Goal: Task Accomplishment & Management: Complete application form

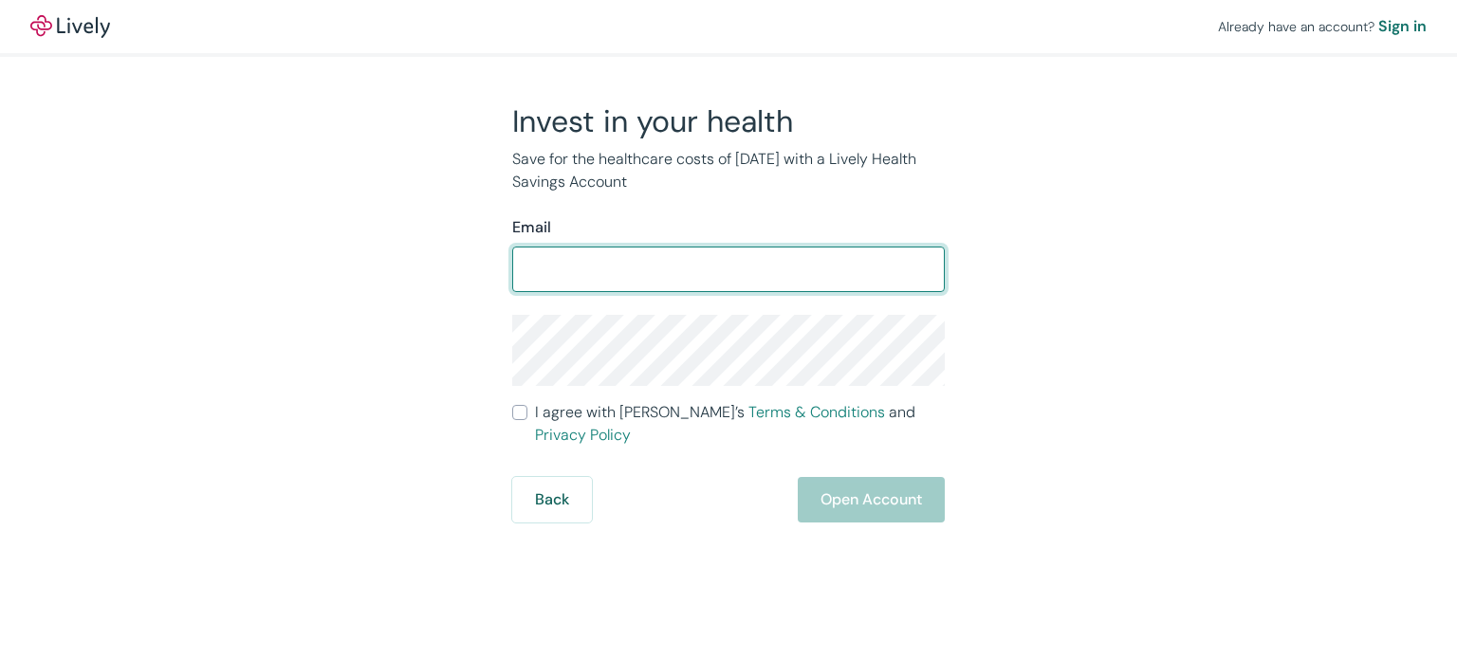
click at [752, 259] on input "Email" at bounding box center [728, 269] width 432 height 38
type input "ahmadshahbandi@yahoo.com"
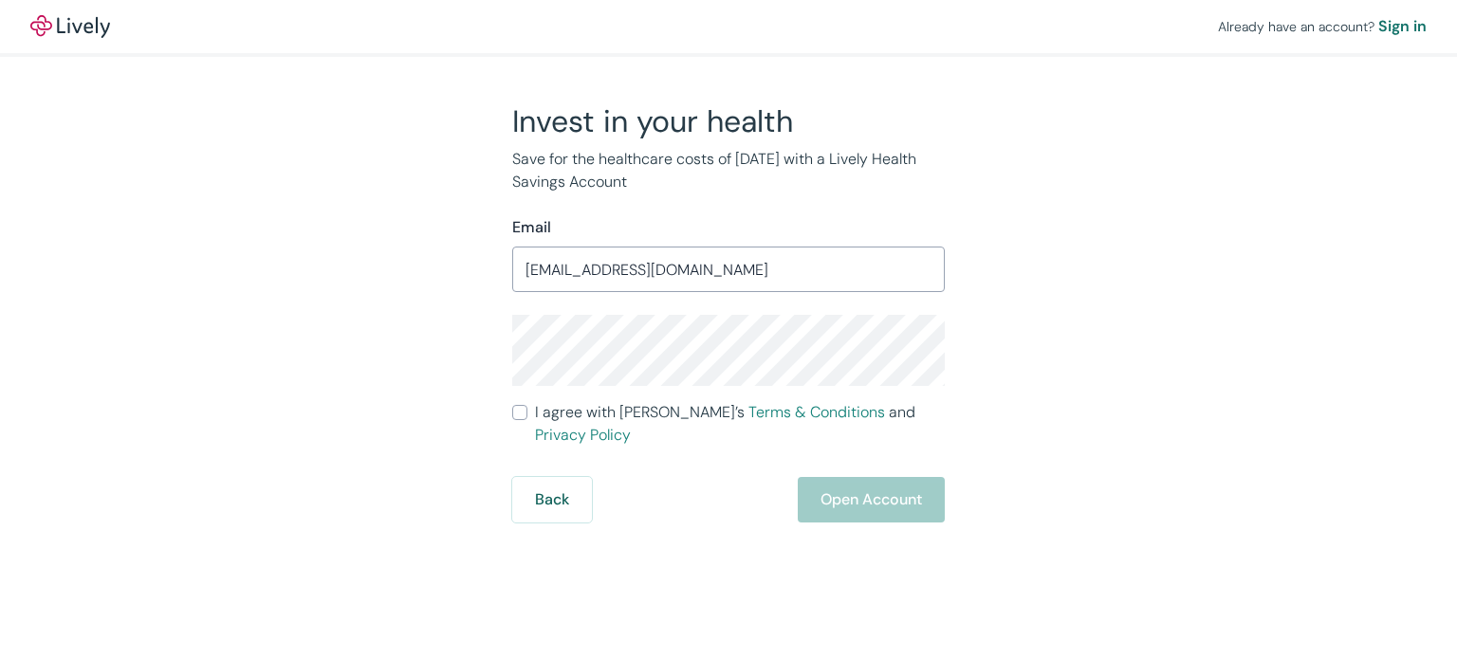
click at [1057, 346] on div "Invest in your health Save for the healthcare costs of tomorrow with a Lively H…" at bounding box center [717, 312] width 910 height 420
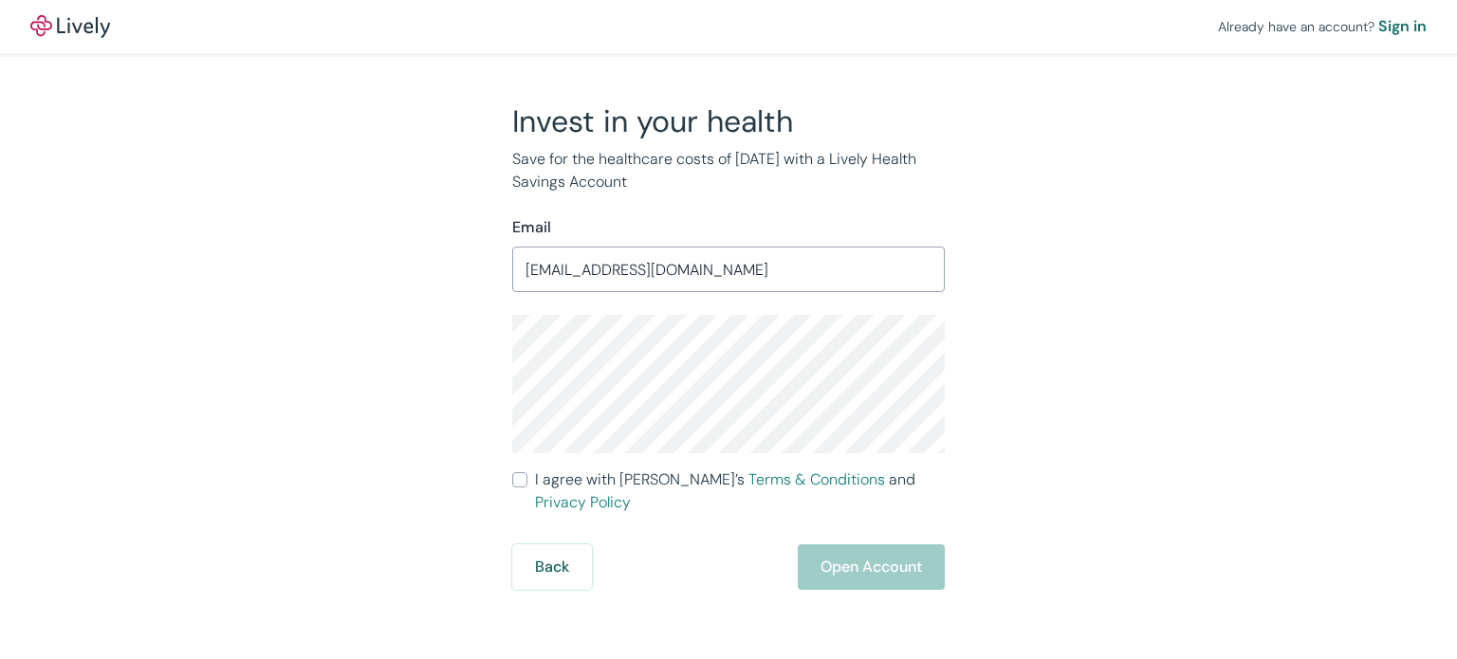
click at [1031, 361] on div "Invest in your health Save for the healthcare costs of tomorrow with a Lively H…" at bounding box center [717, 345] width 910 height 487
click at [482, 360] on div "Invest in your health Save for the healthcare costs of tomorrow with a Lively H…" at bounding box center [717, 345] width 910 height 487
click at [1105, 394] on div "Invest in your health Save for the healthcare costs of tomorrow with a Lively H…" at bounding box center [717, 345] width 910 height 487
click at [1066, 402] on div "Invest in your health Save for the healthcare costs of tomorrow with a Lively H…" at bounding box center [717, 345] width 910 height 487
click at [748, 483] on link "Terms & Conditions" at bounding box center [816, 479] width 137 height 20
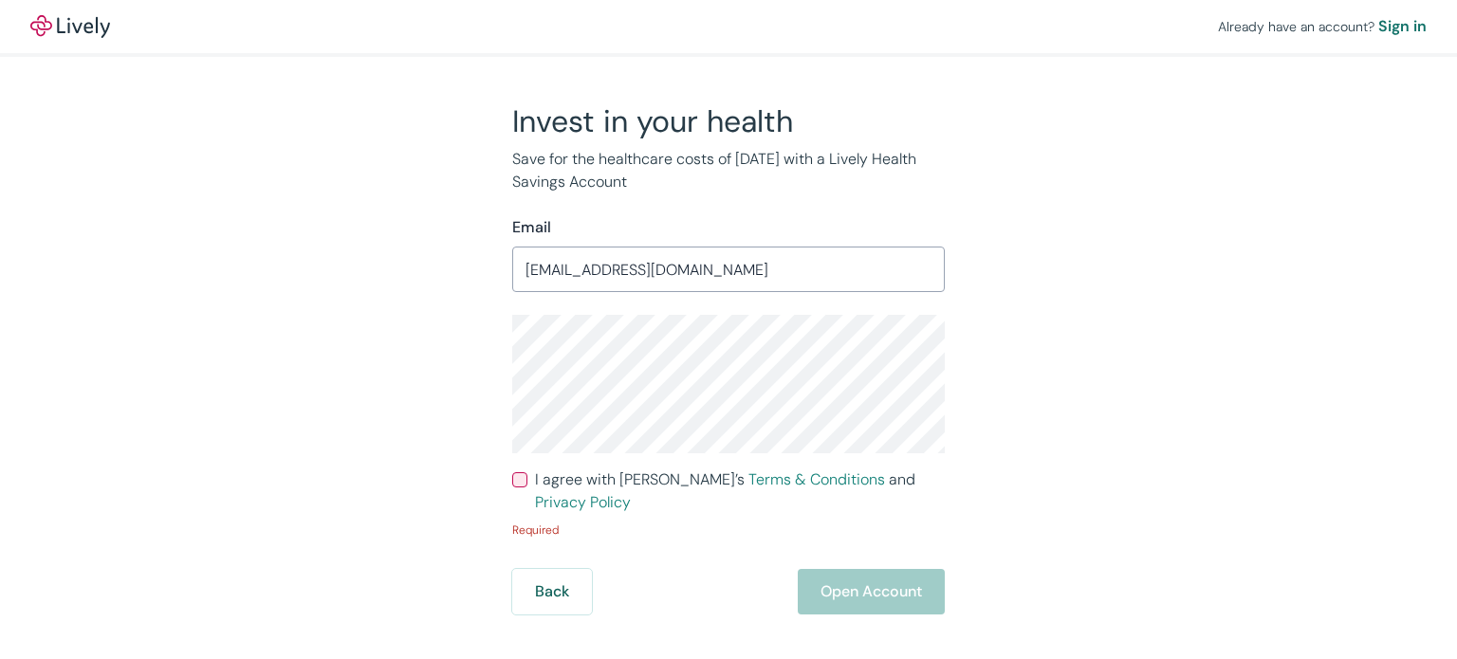
click at [523, 486] on input "I agree with Lively’s Terms & Conditions and Privacy Policy" at bounding box center [519, 479] width 15 height 15
checkbox input "true"
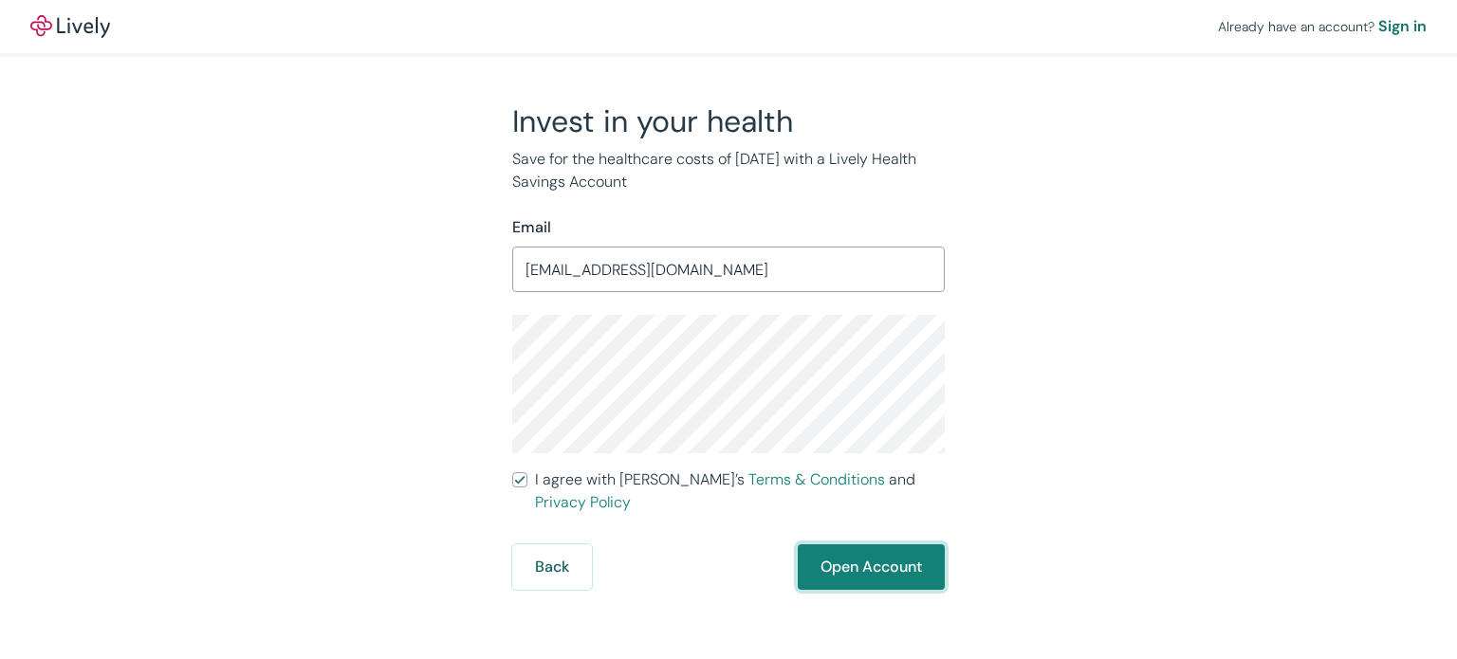
click at [834, 545] on button "Open Account" at bounding box center [871, 567] width 147 height 46
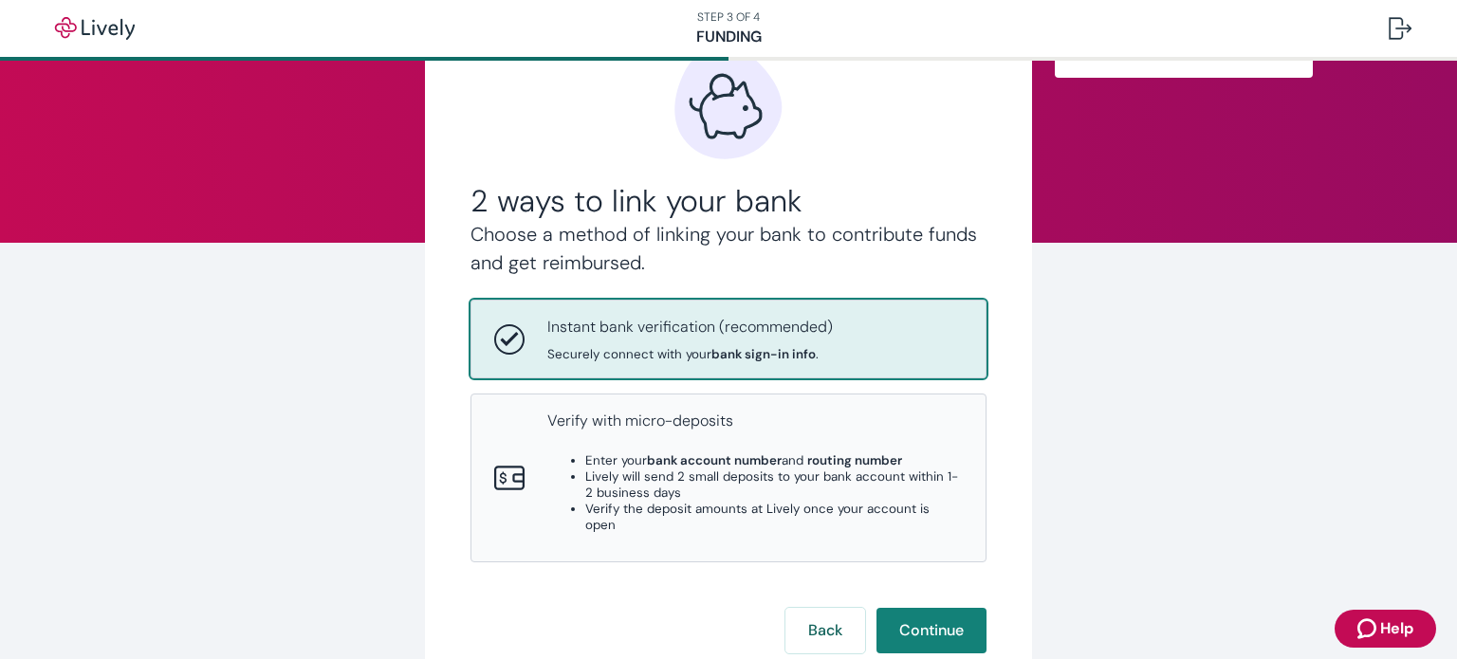
scroll to position [131, 0]
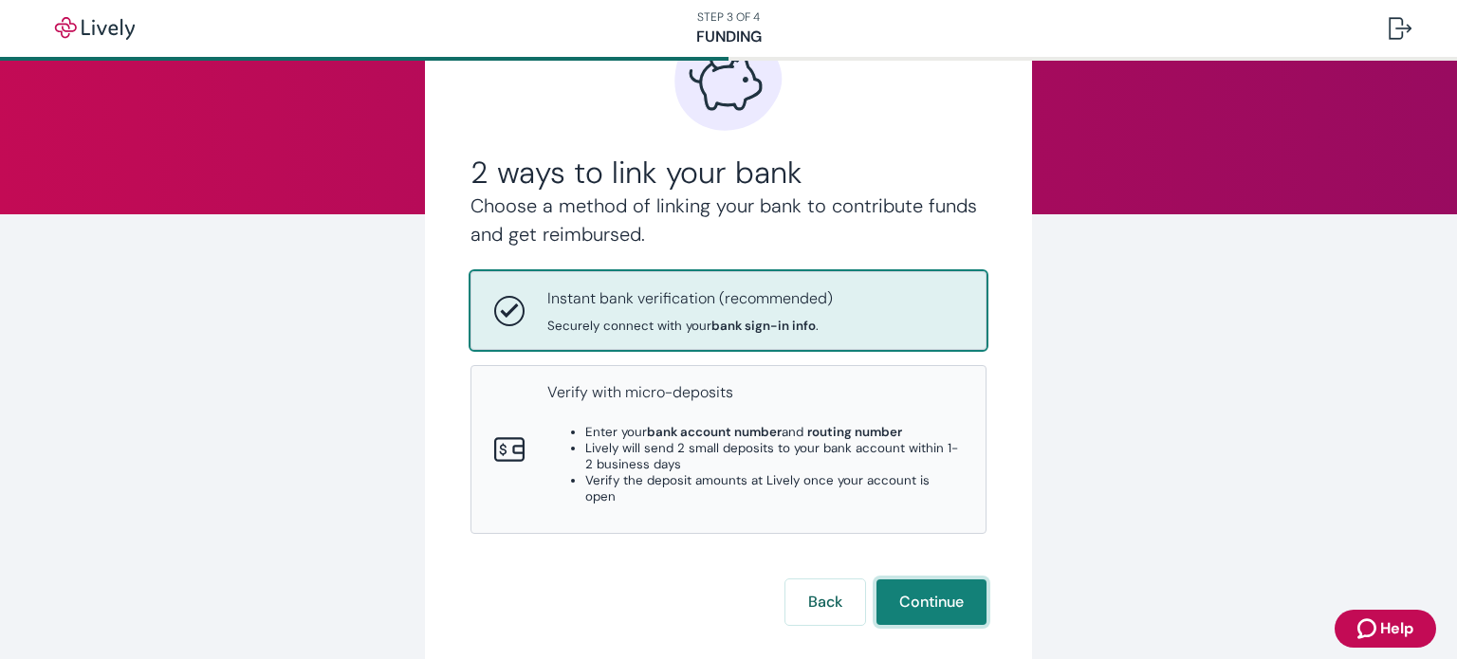
click at [928, 579] on button "Continue" at bounding box center [931, 602] width 110 height 46
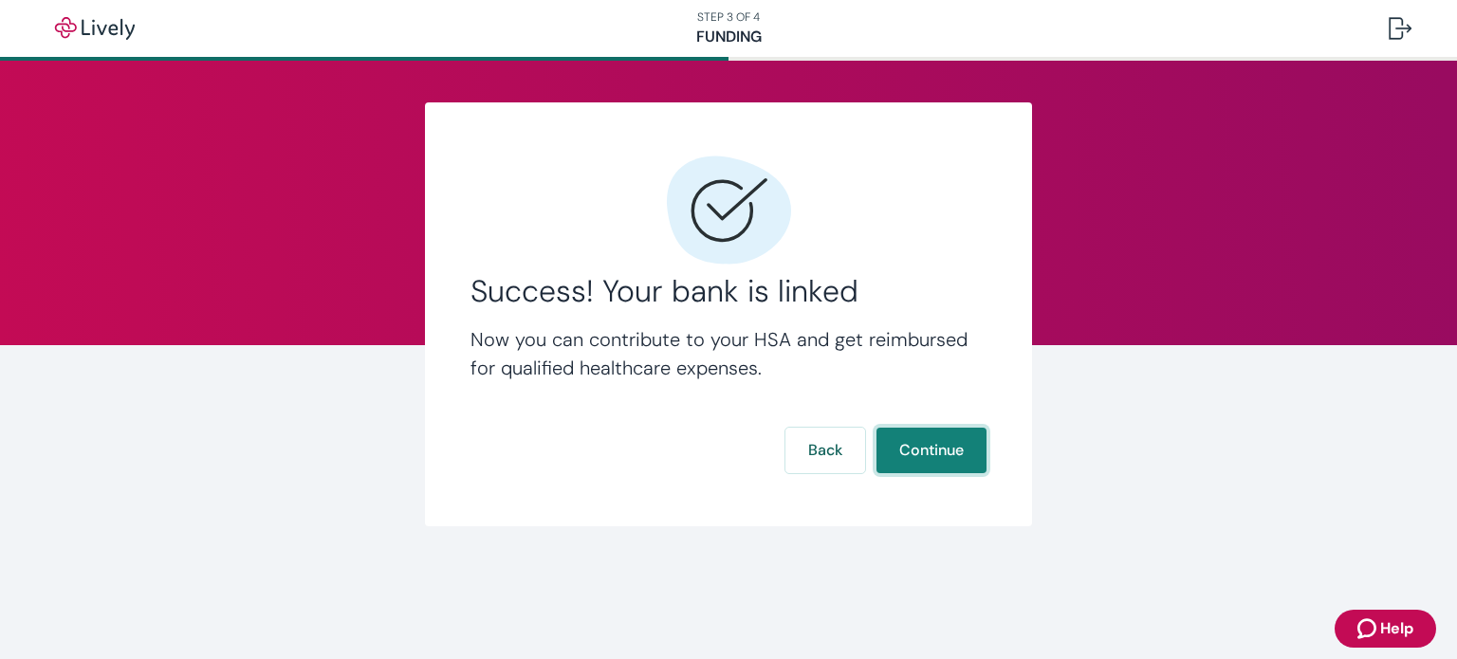
click at [917, 450] on button "Continue" at bounding box center [931, 451] width 110 height 46
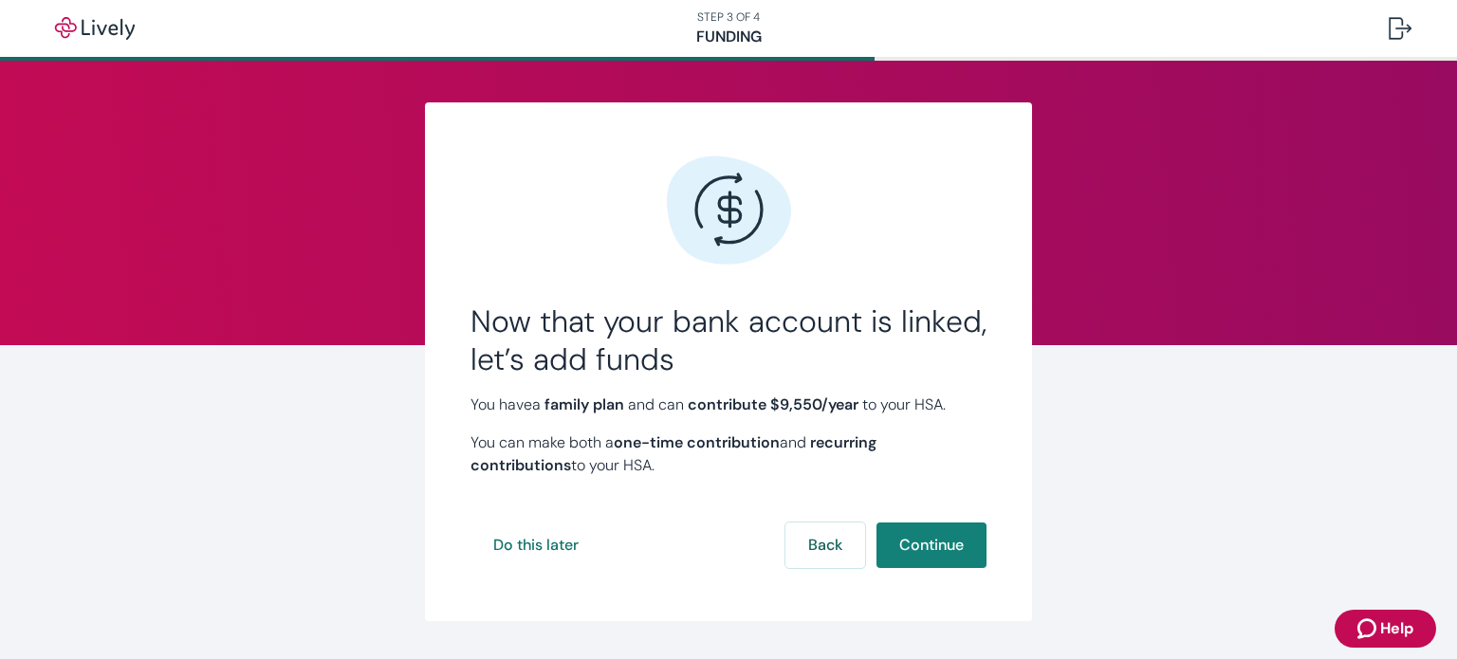
scroll to position [52, 0]
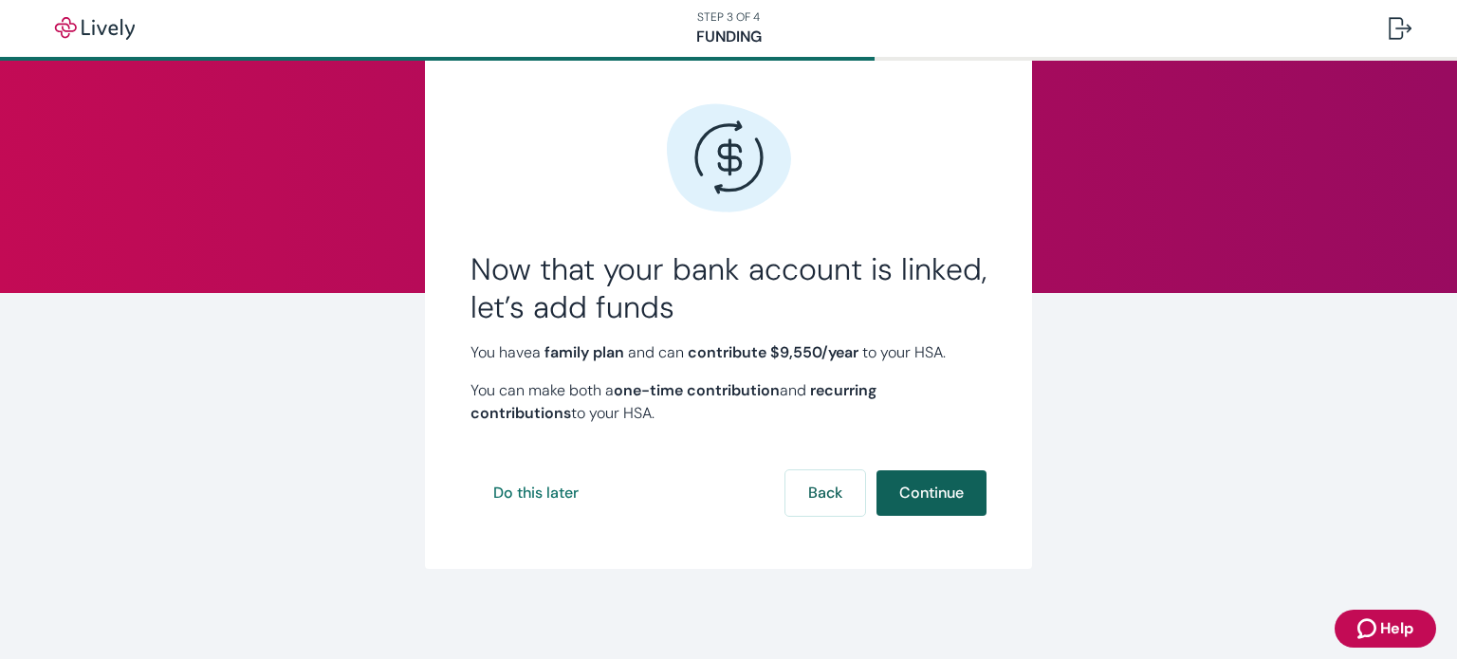
click at [915, 495] on button "Continue" at bounding box center [931, 493] width 110 height 46
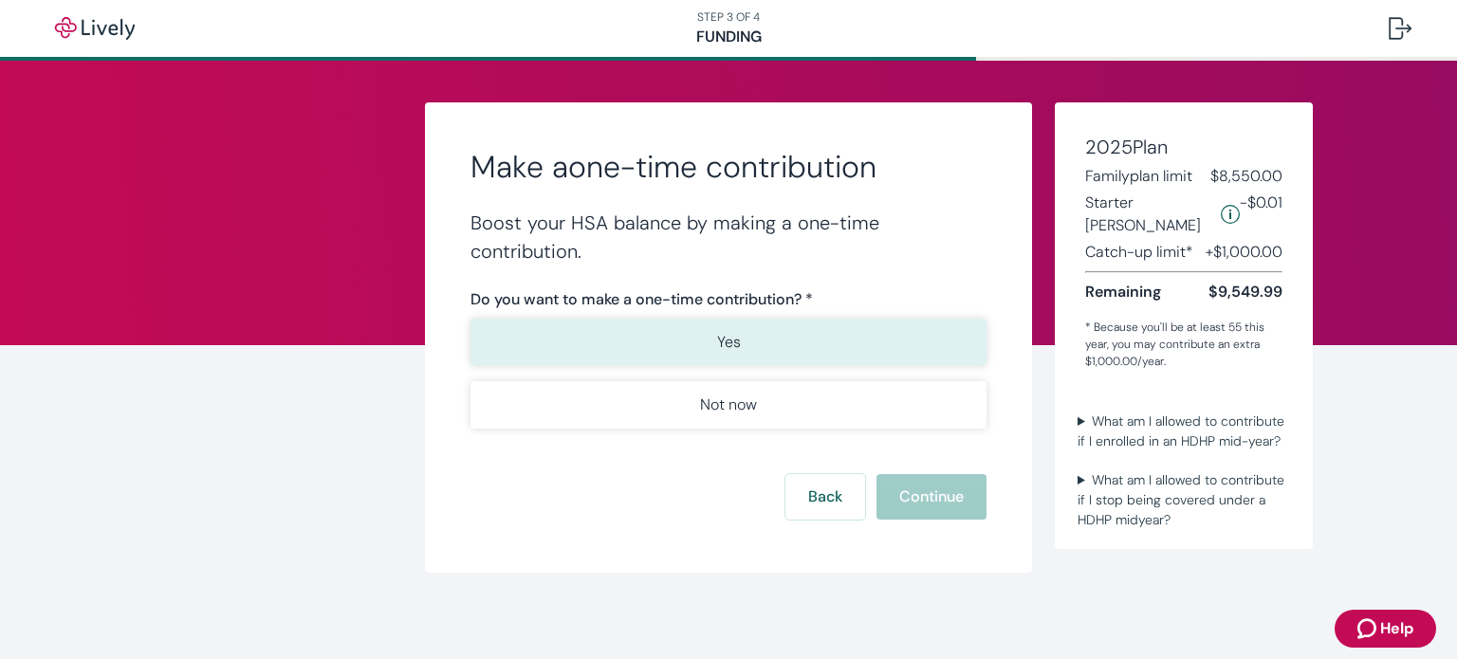
click at [731, 346] on p "Yes" at bounding box center [729, 342] width 24 height 23
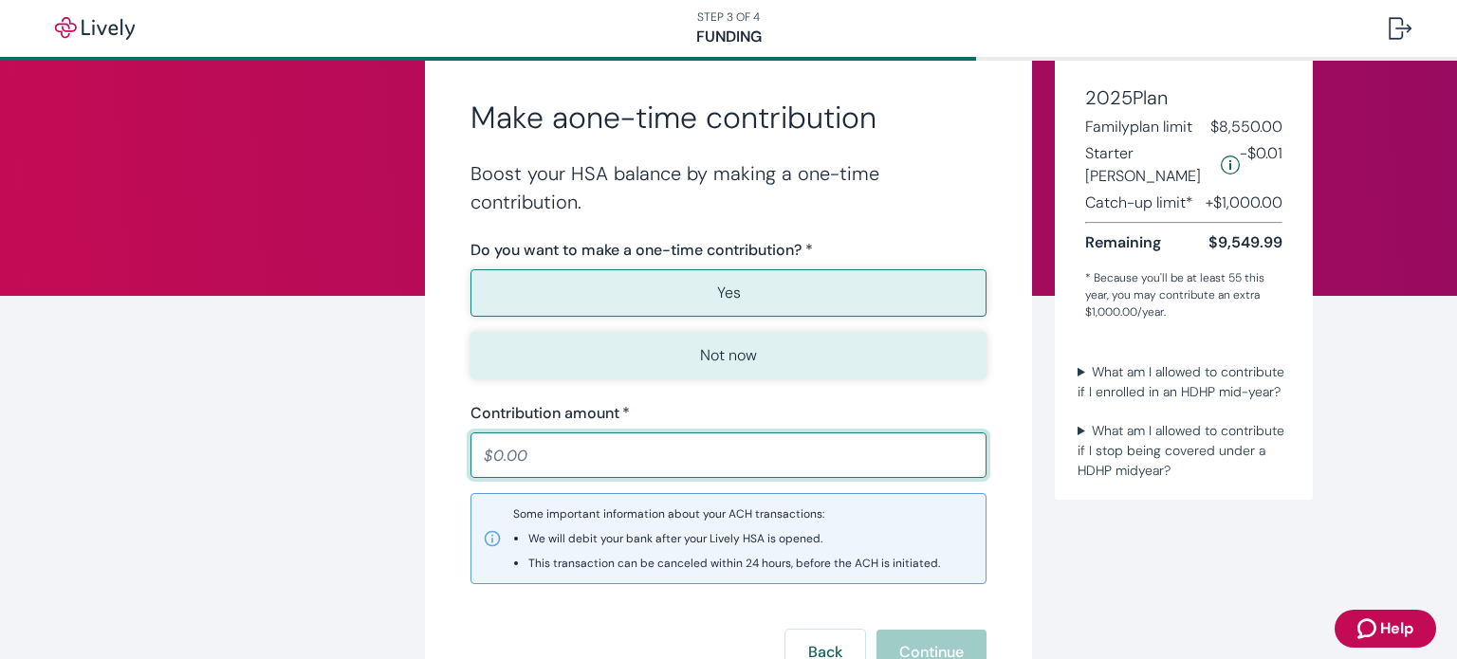
scroll to position [190, 0]
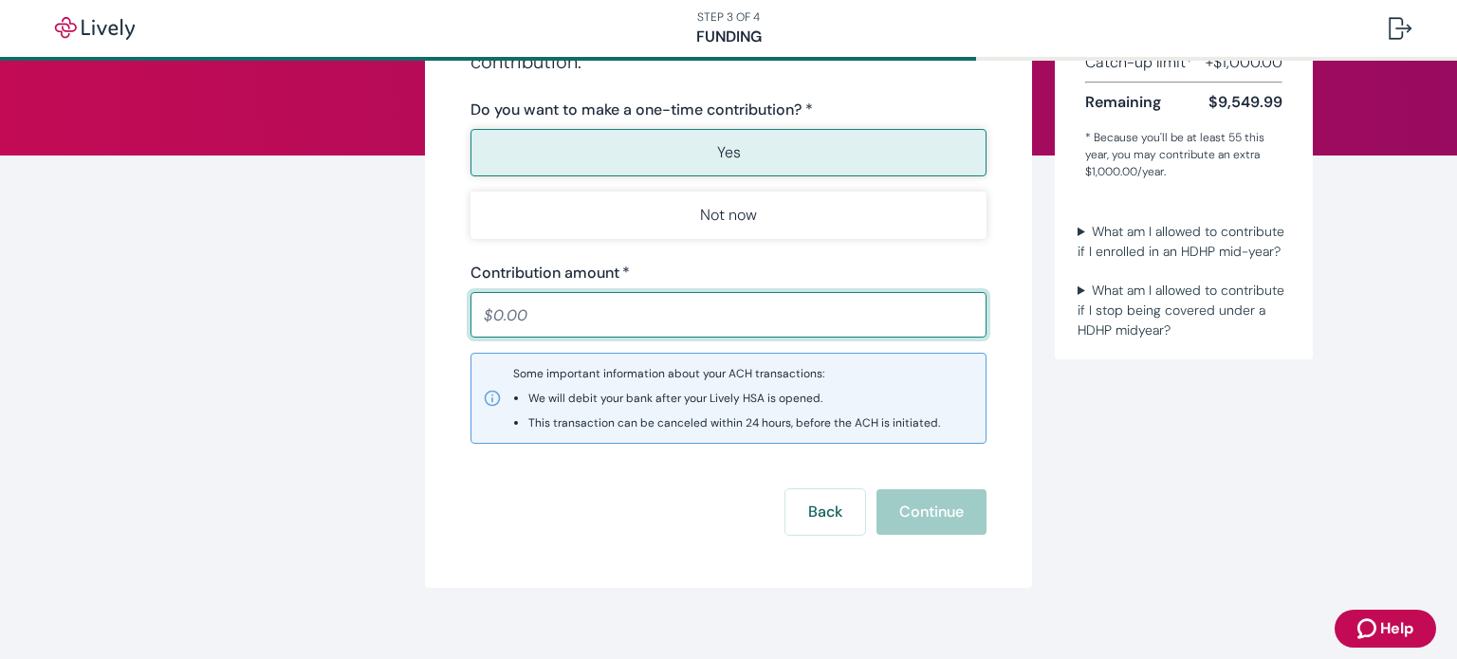
click at [616, 317] on input "Contribution amount   *" at bounding box center [728, 315] width 516 height 38
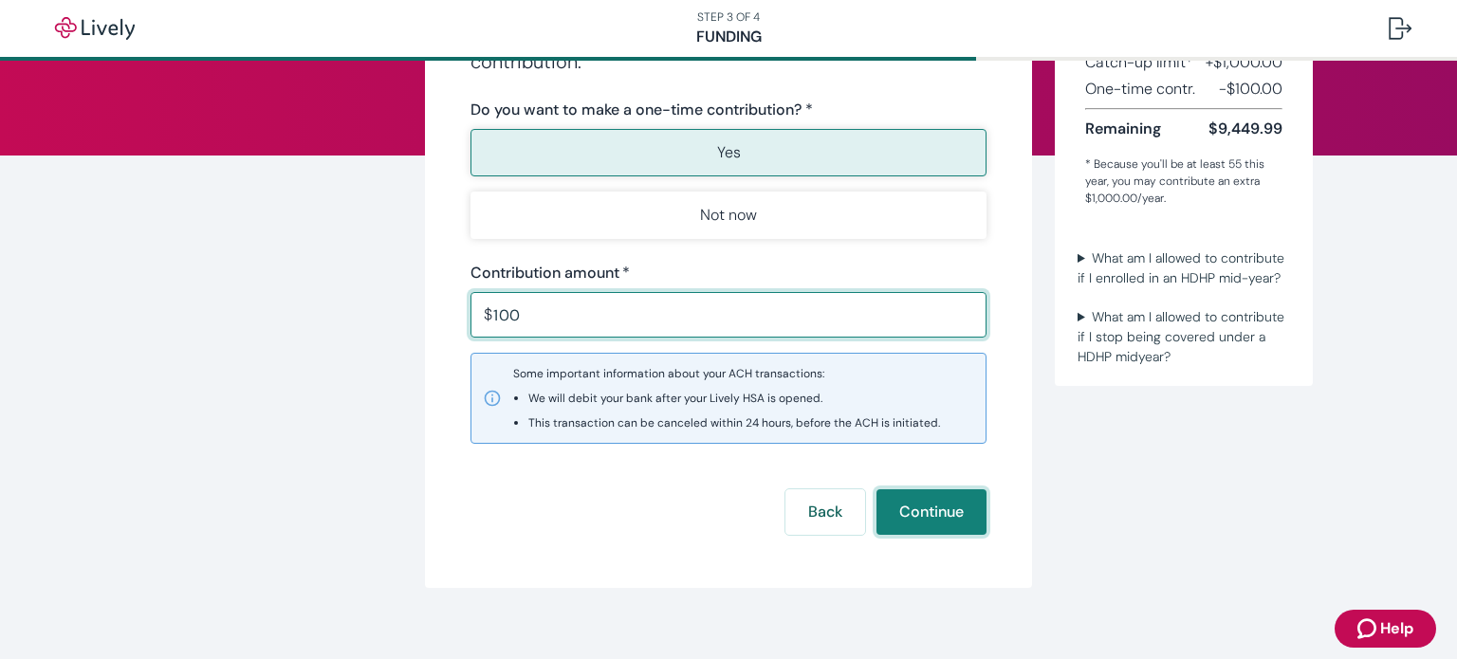
type input "100.00"
click at [893, 508] on button "Continue" at bounding box center [931, 512] width 110 height 46
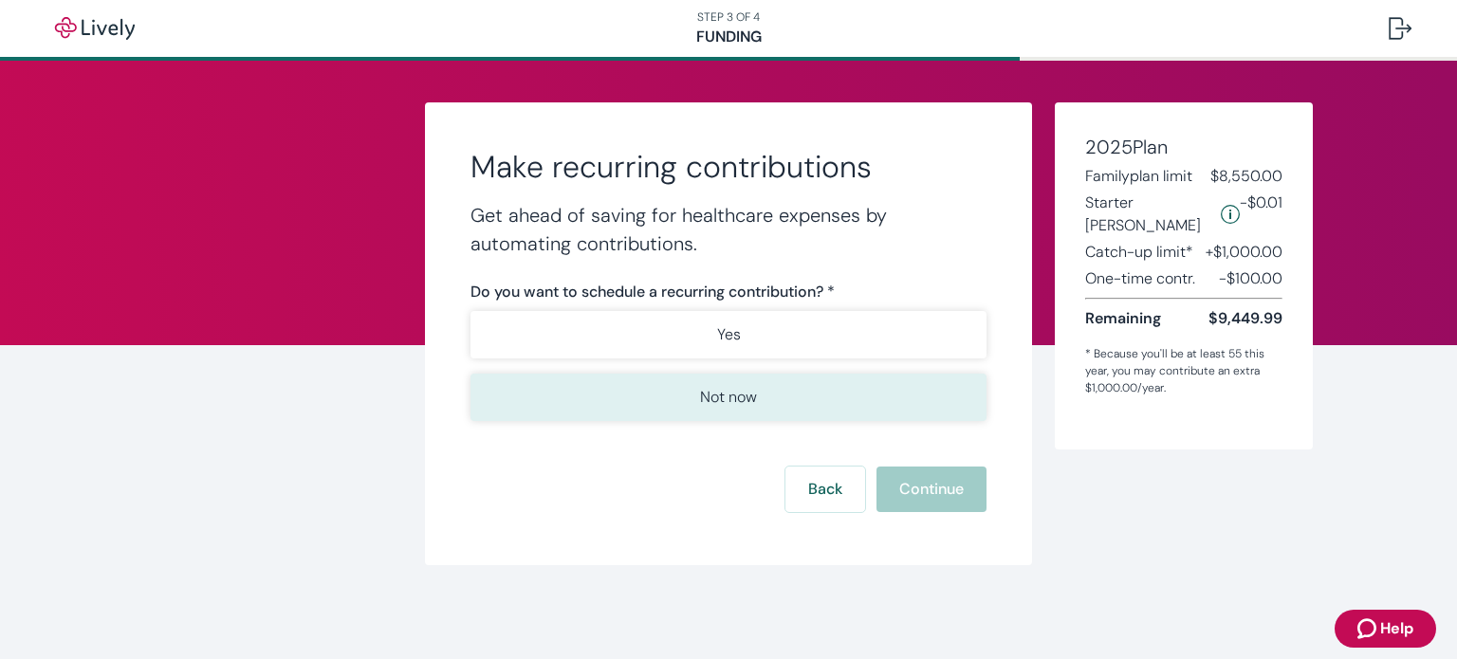
click at [728, 405] on p "Not now" at bounding box center [728, 397] width 57 height 23
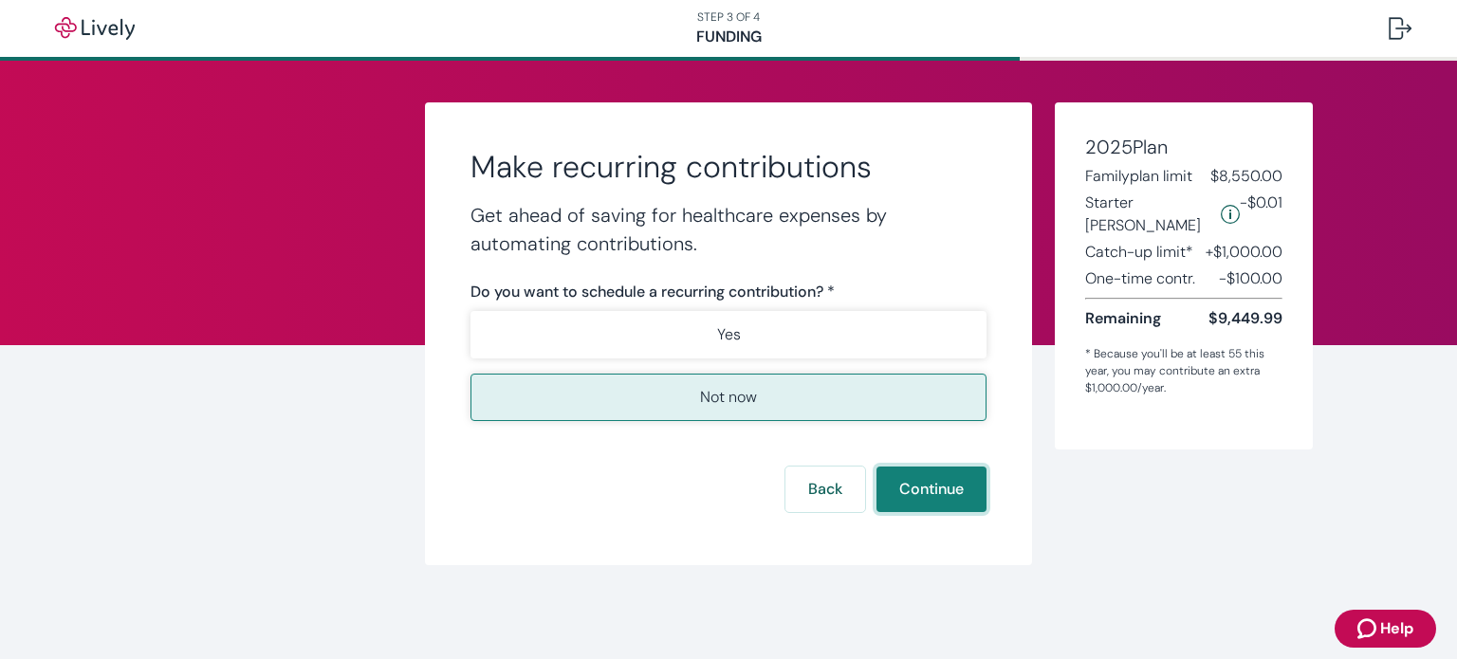
click at [926, 477] on button "Continue" at bounding box center [931, 490] width 110 height 46
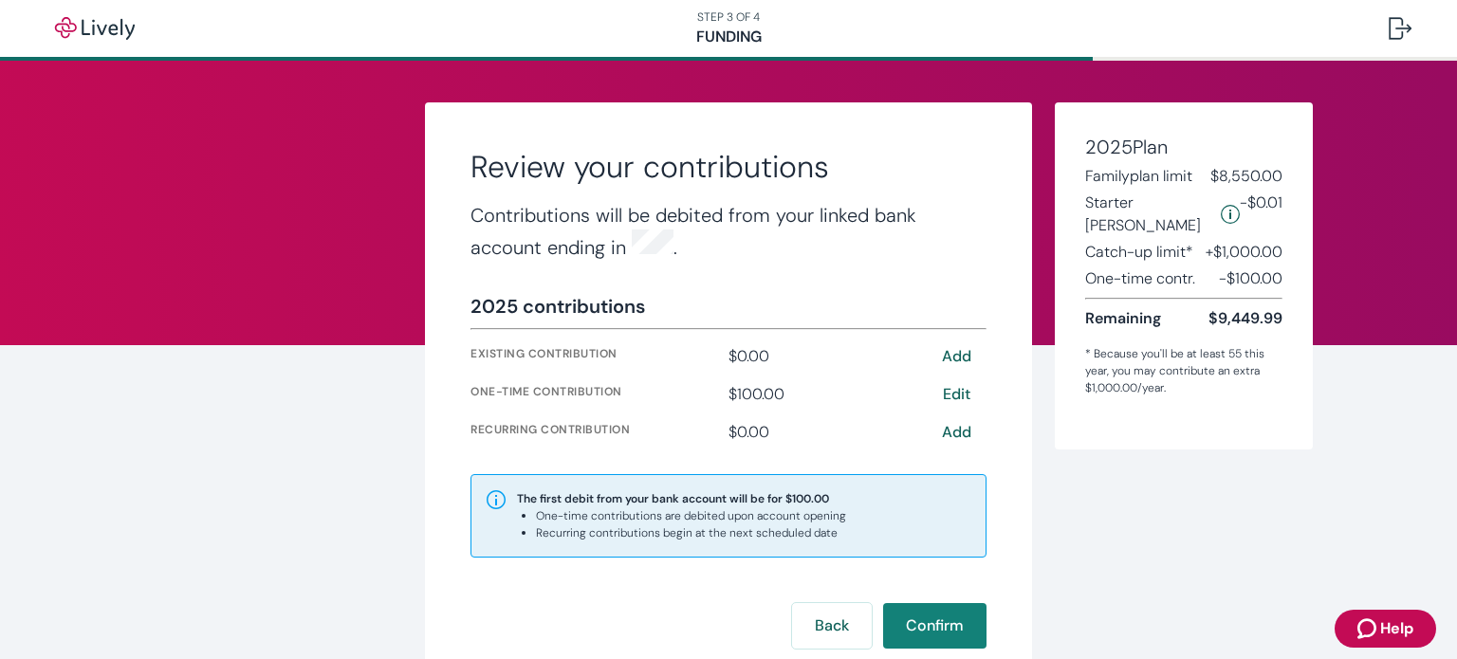
scroll to position [95, 0]
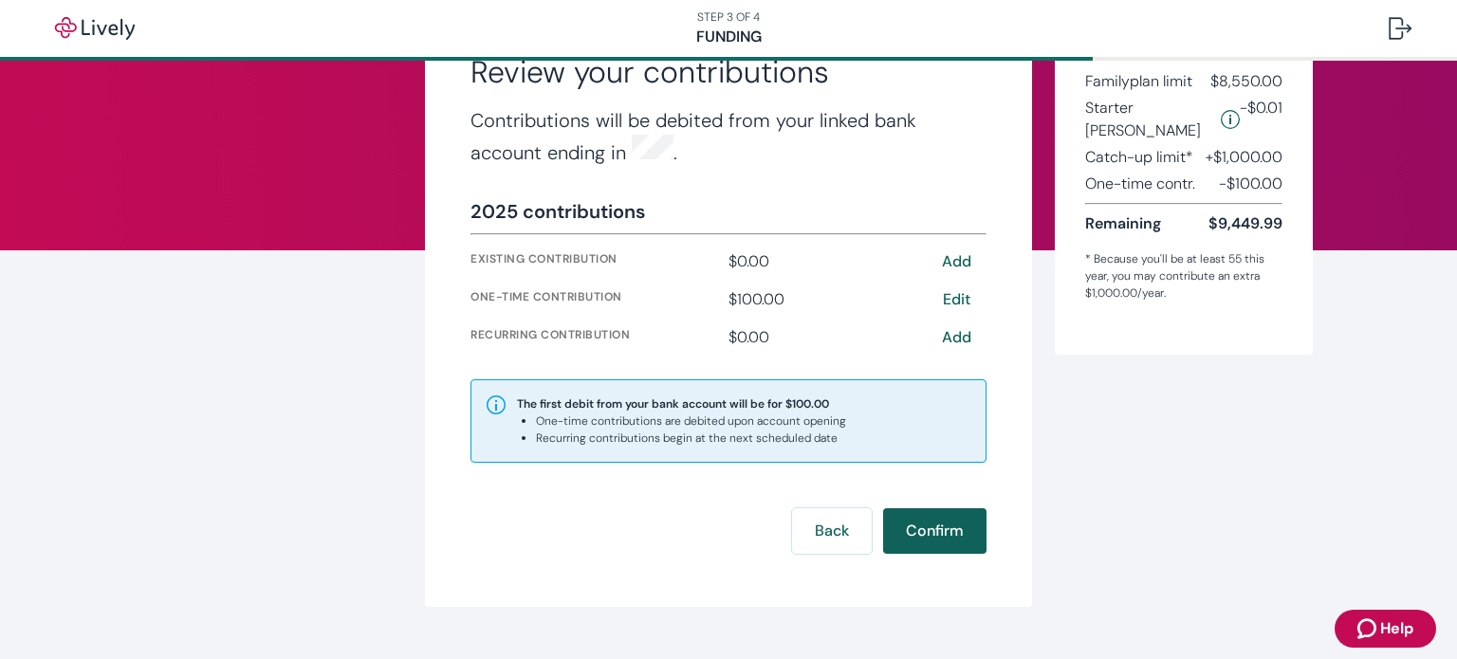
click at [936, 517] on button "Confirm" at bounding box center [934, 531] width 103 height 46
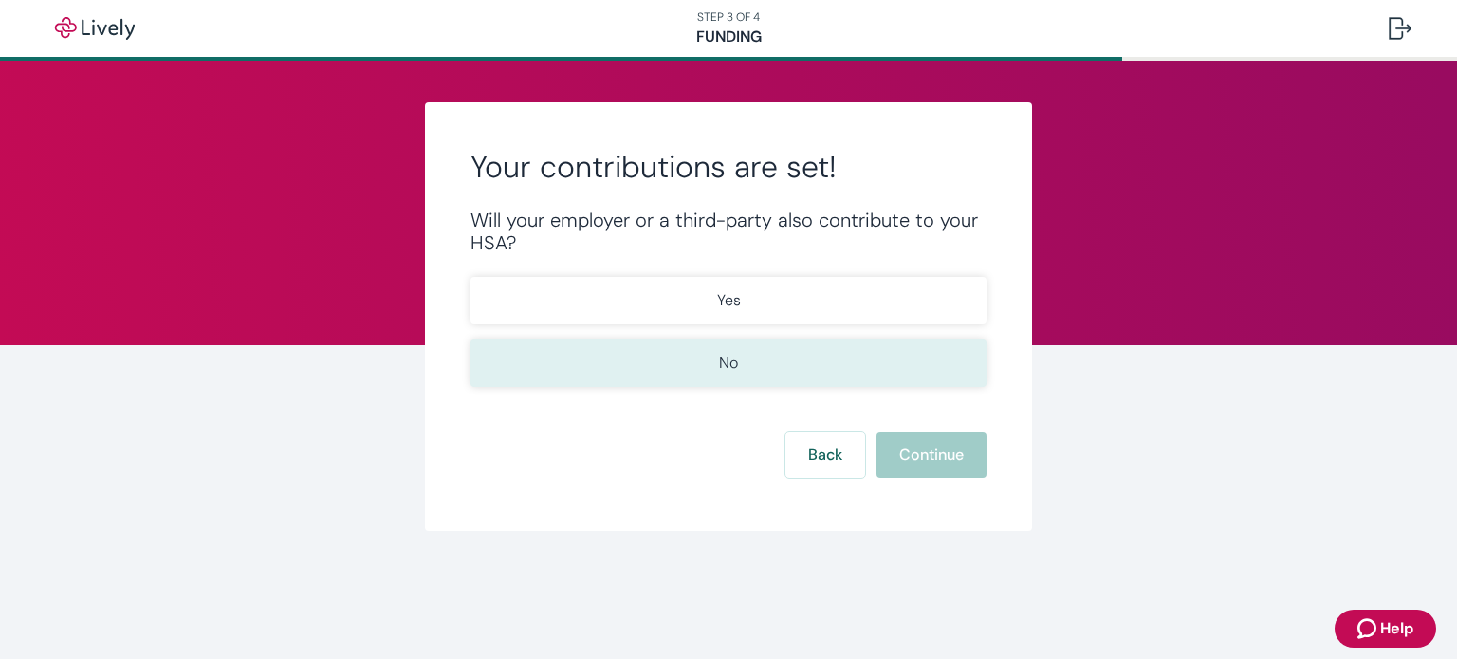
click at [730, 375] on button "No" at bounding box center [728, 363] width 516 height 47
click at [900, 446] on button "Continue" at bounding box center [931, 455] width 110 height 46
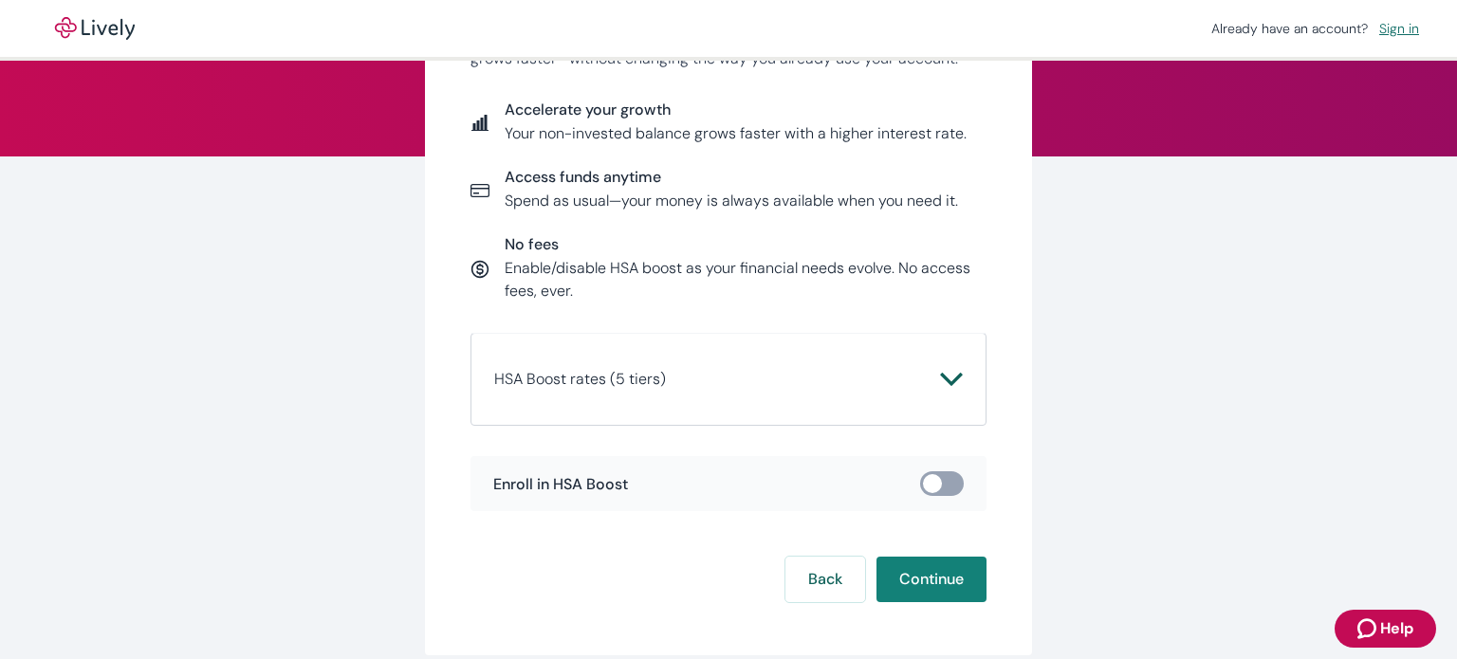
scroll to position [190, 0]
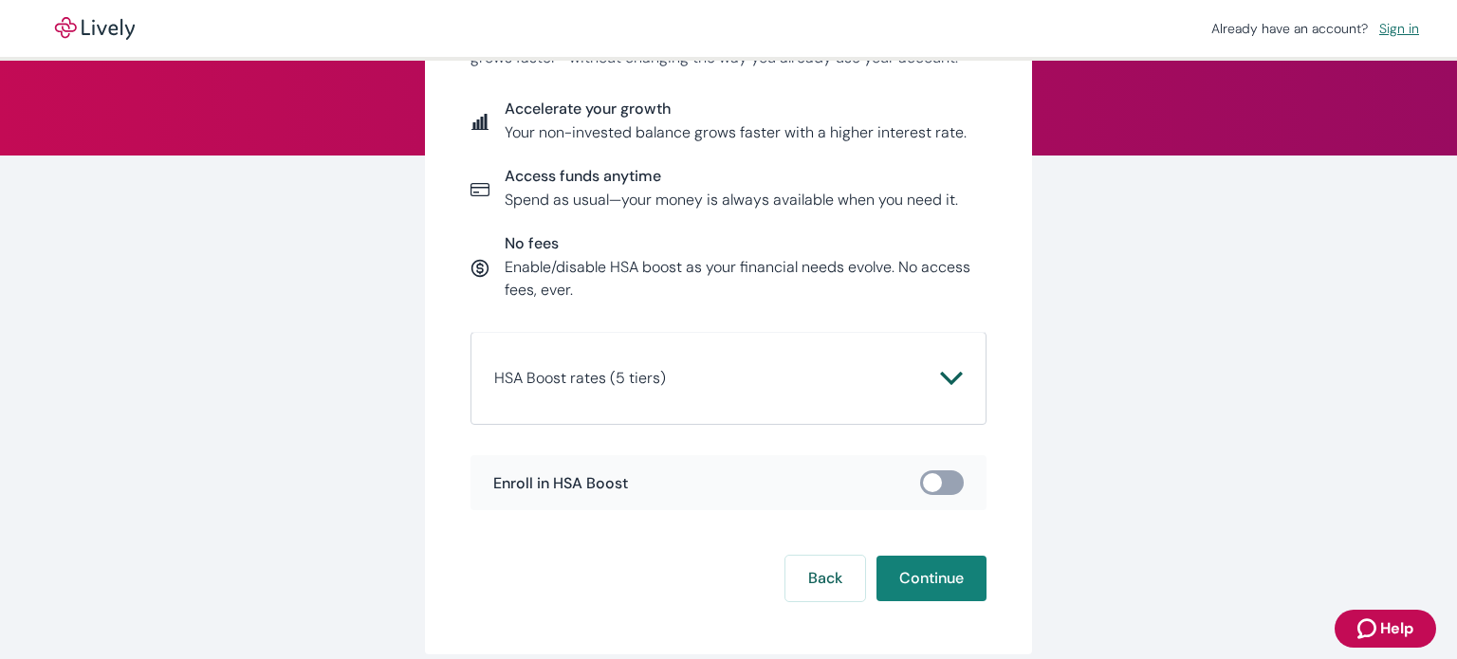
click at [915, 367] on span "HSA Boost rates (5 tiers)" at bounding box center [717, 378] width 446 height 23
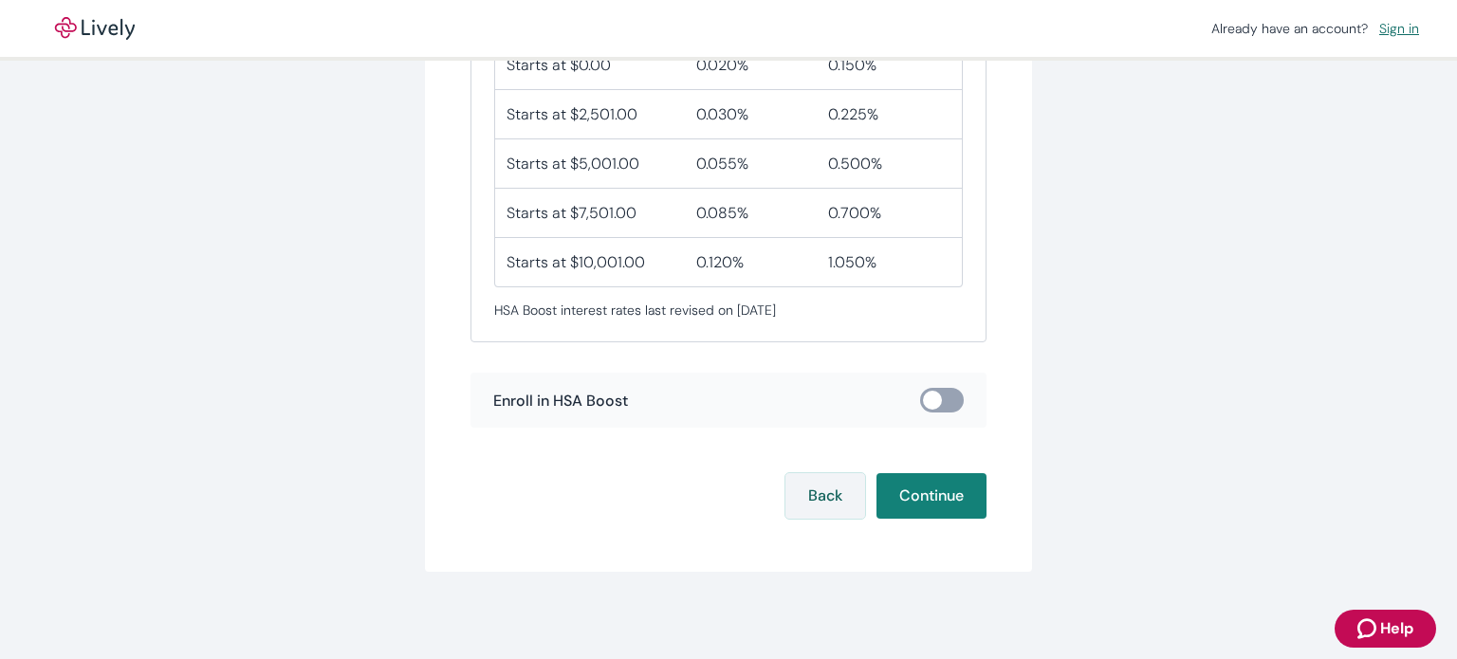
scroll to position [619, 0]
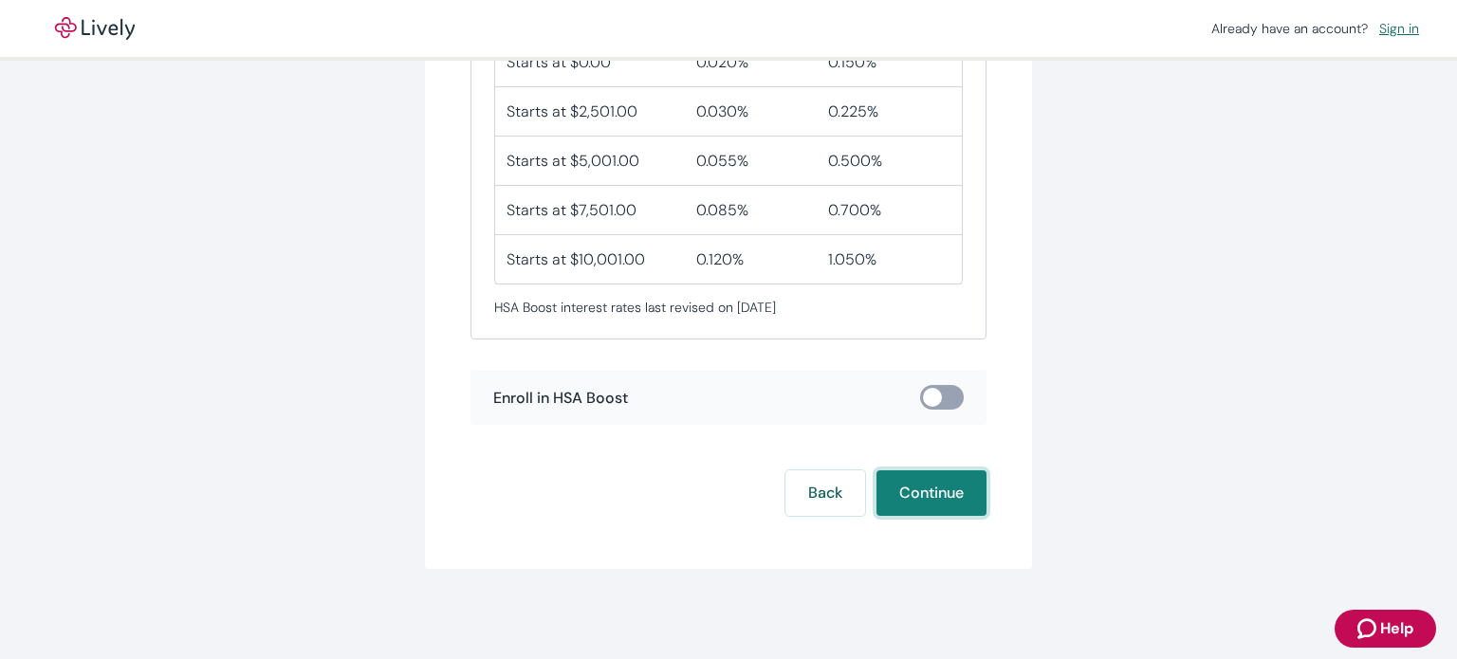
click at [937, 486] on button "Continue" at bounding box center [931, 493] width 110 height 46
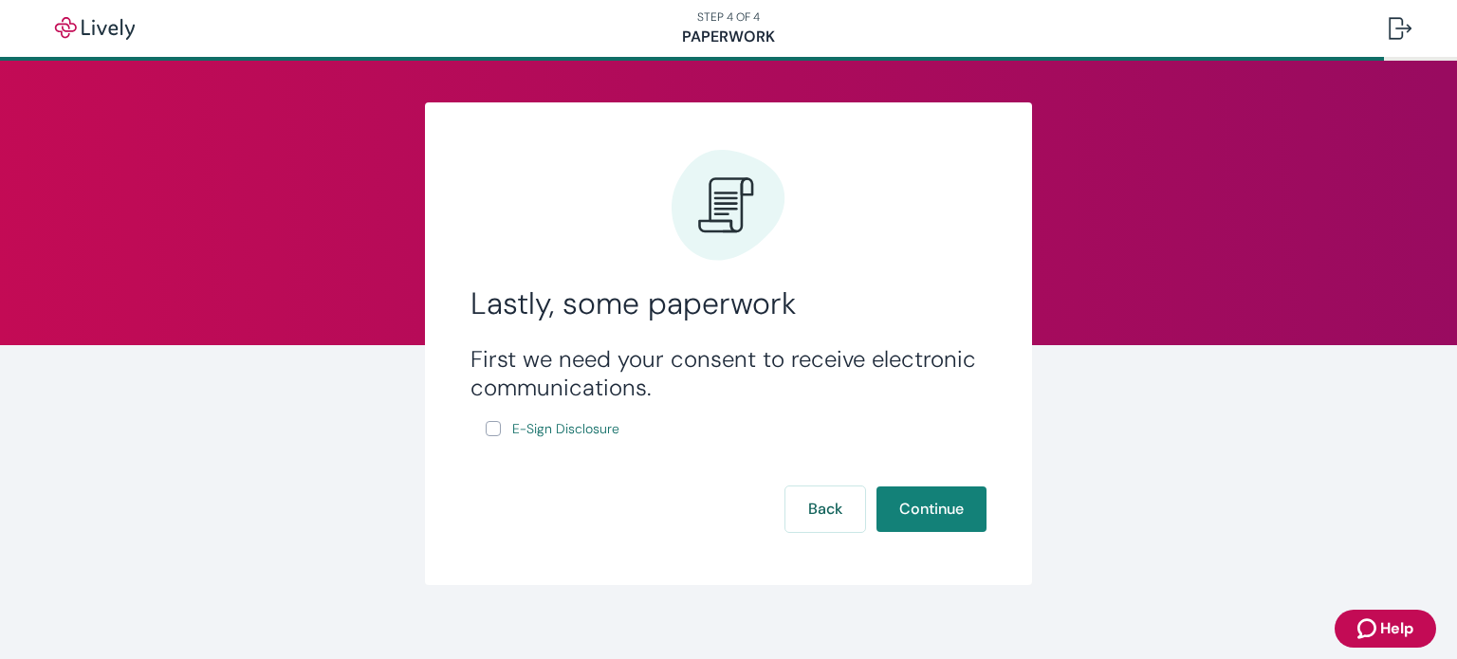
click at [486, 431] on input "E-Sign Disclosure" at bounding box center [493, 428] width 15 height 15
checkbox input "true"
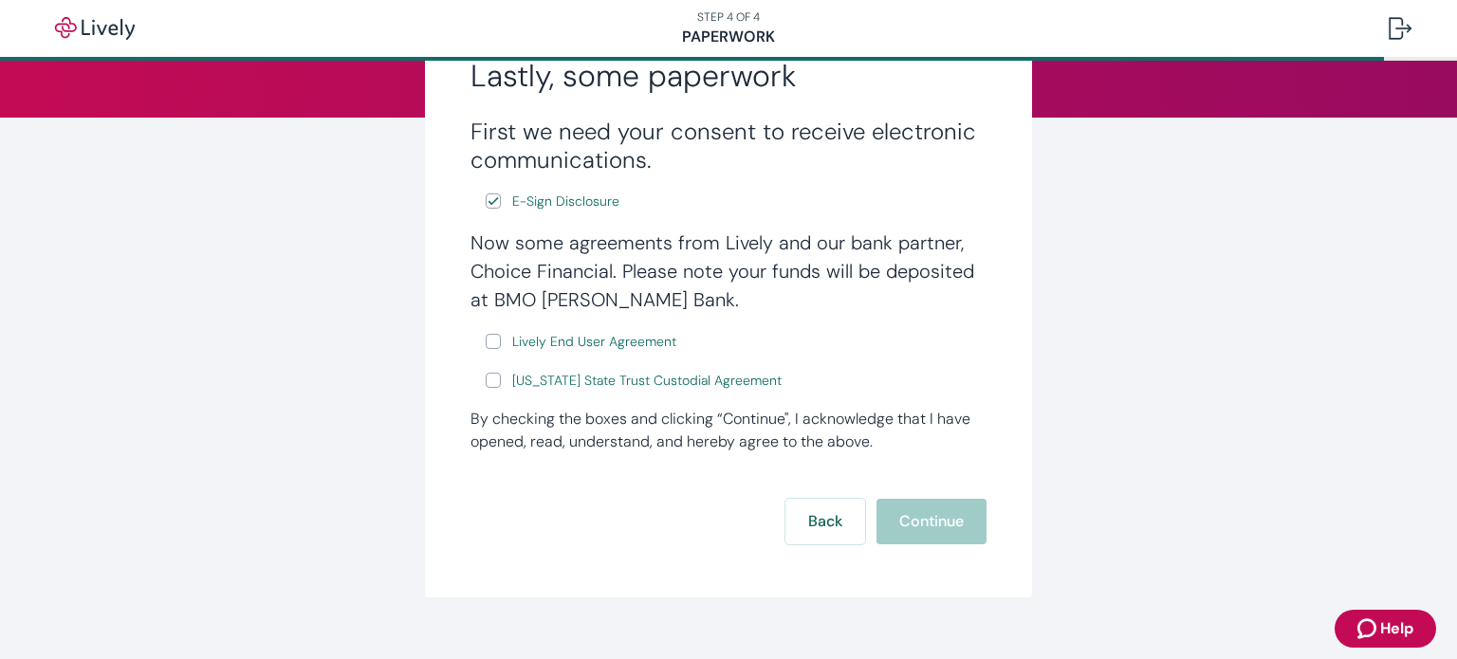
scroll to position [259, 0]
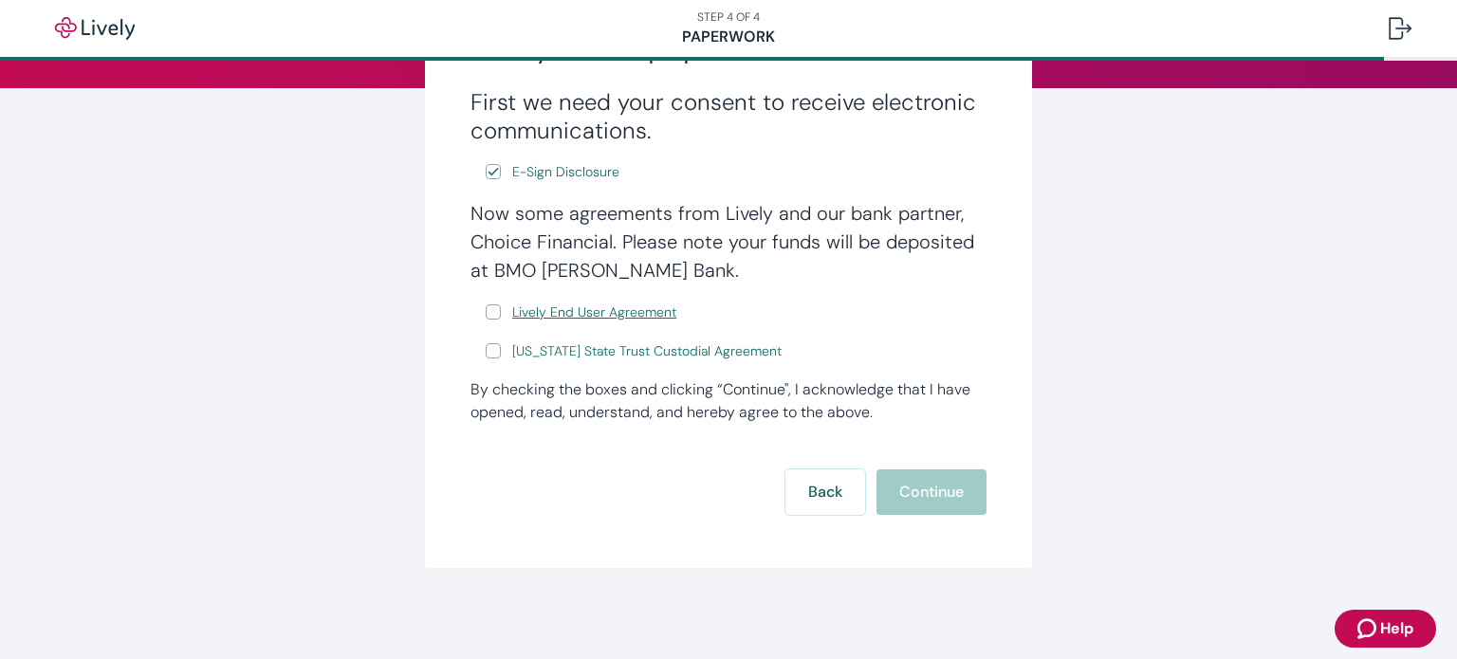
click at [622, 314] on span "Lively End User Agreement" at bounding box center [594, 313] width 164 height 20
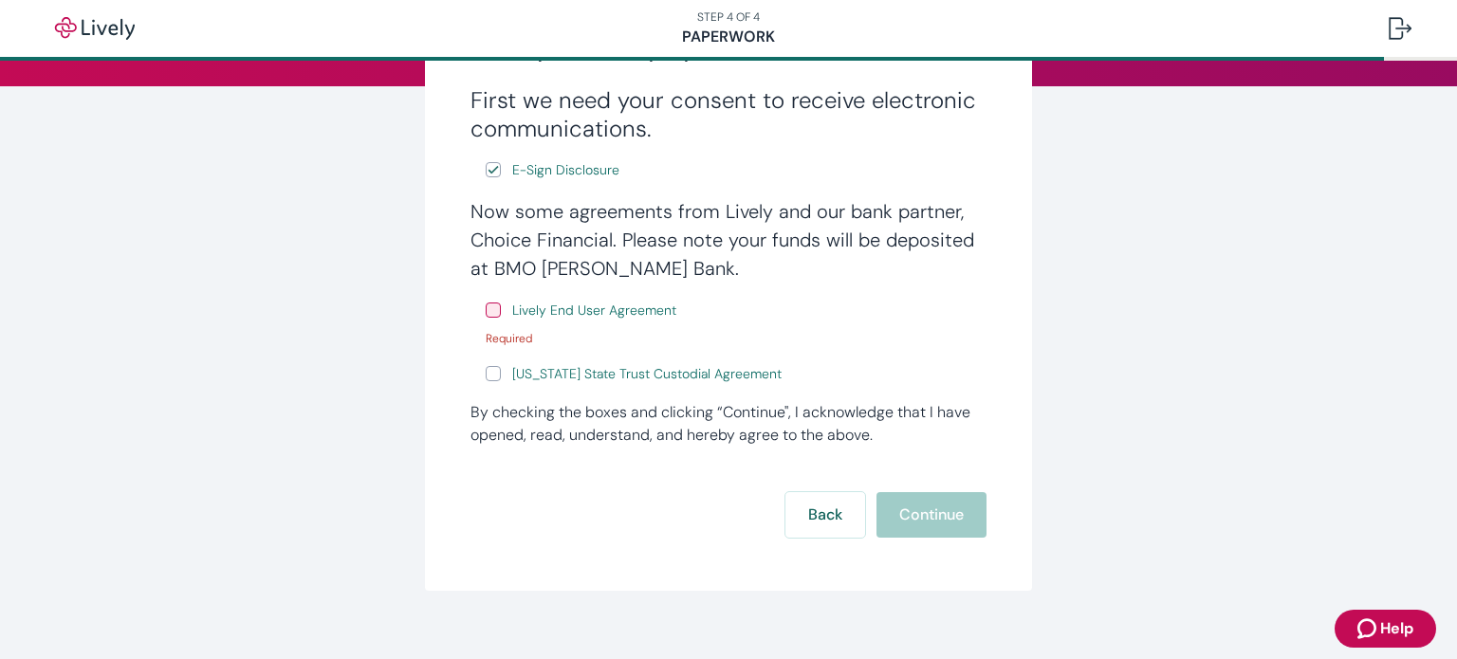
click at [486, 314] on input "Lively End User Agreement" at bounding box center [493, 310] width 15 height 15
checkbox input "true"
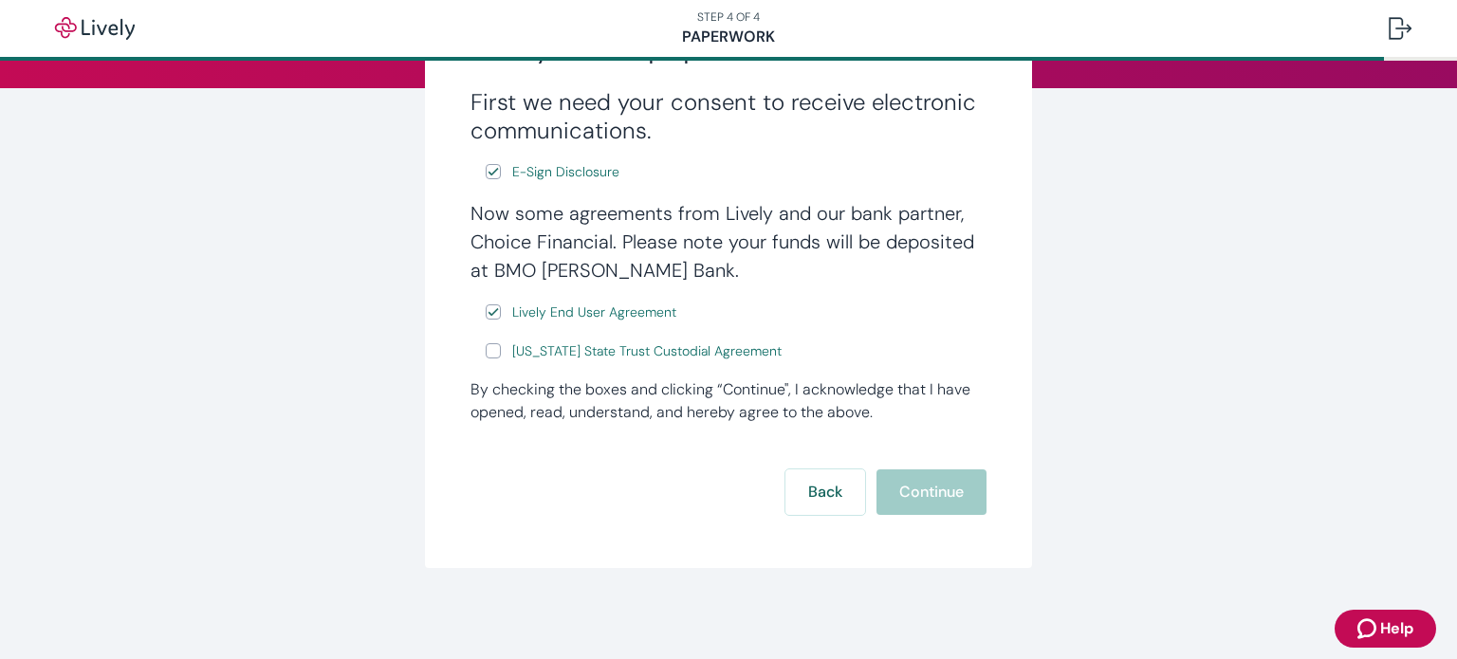
click at [486, 356] on input "[US_STATE] State Trust Custodial Agreement" at bounding box center [493, 350] width 15 height 15
checkbox input "true"
click at [921, 484] on button "Continue" at bounding box center [931, 492] width 110 height 46
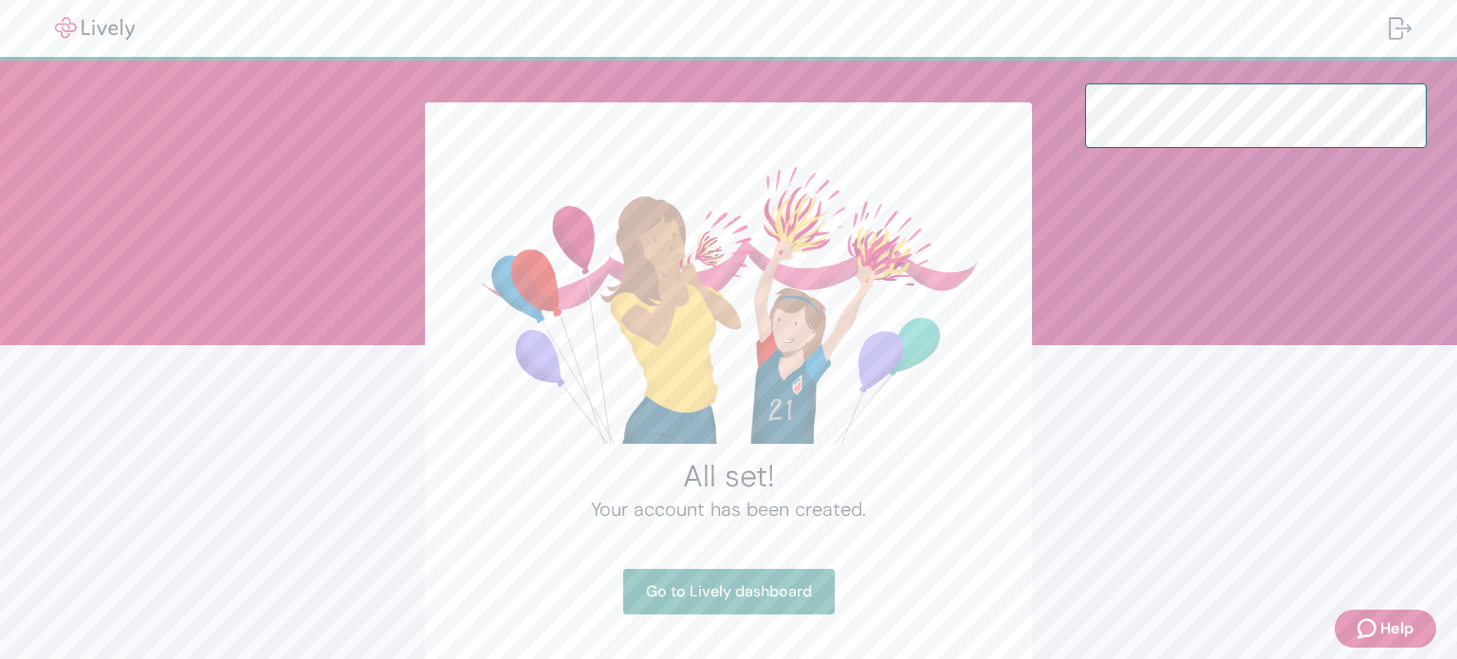
scroll to position [92, 0]
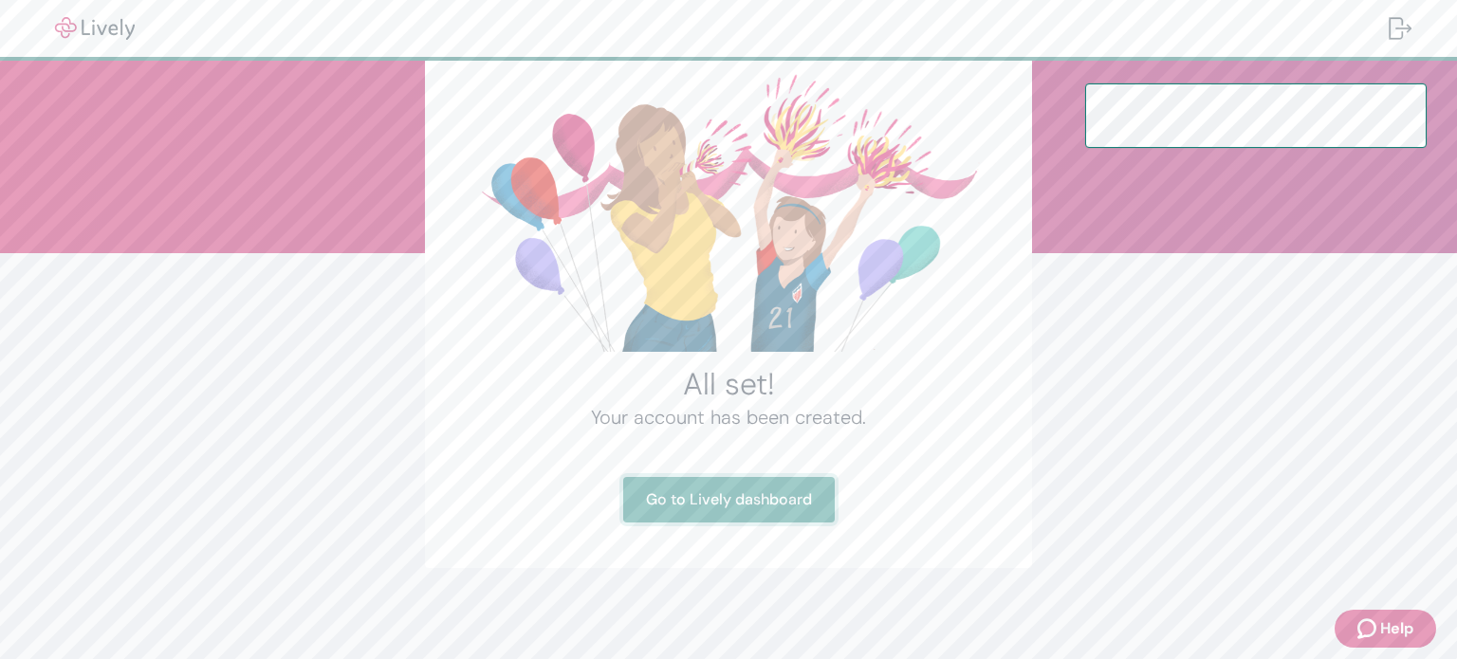
click at [747, 503] on link "Go to Lively dashboard" at bounding box center [728, 500] width 211 height 46
